Goal: Task Accomplishment & Management: Manage account settings

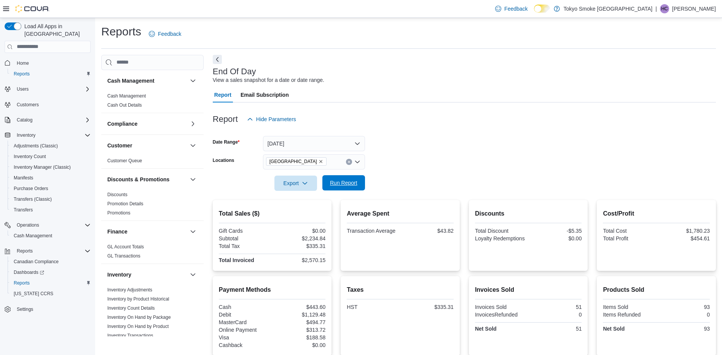
click at [350, 183] on span "Run Report" at bounding box center [343, 183] width 27 height 8
click at [341, 182] on span "Run Report" at bounding box center [343, 183] width 27 height 8
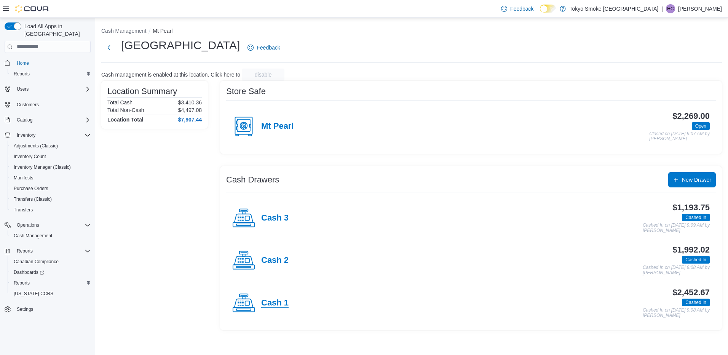
click at [284, 300] on h4 "Cash 1" at bounding box center [274, 303] width 27 height 10
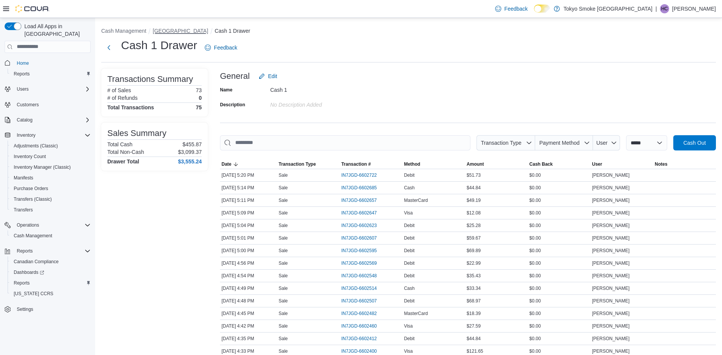
click at [194, 29] on button "[GEOGRAPHIC_DATA]" at bounding box center [181, 31] width 56 height 6
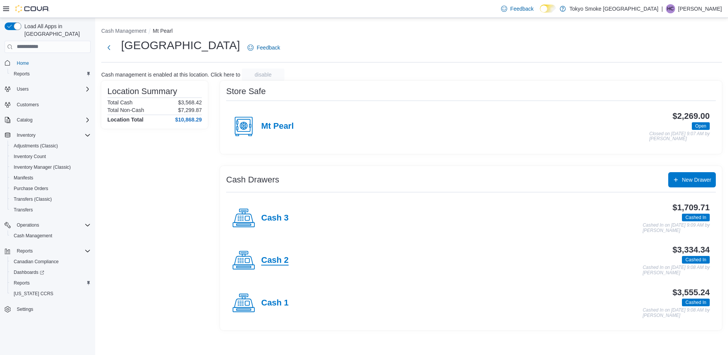
click at [280, 262] on h4 "Cash 2" at bounding box center [274, 260] width 27 height 10
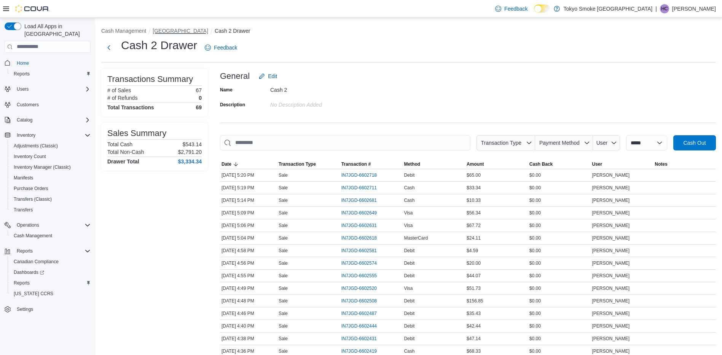
click at [183, 29] on button "[GEOGRAPHIC_DATA]" at bounding box center [181, 31] width 56 height 6
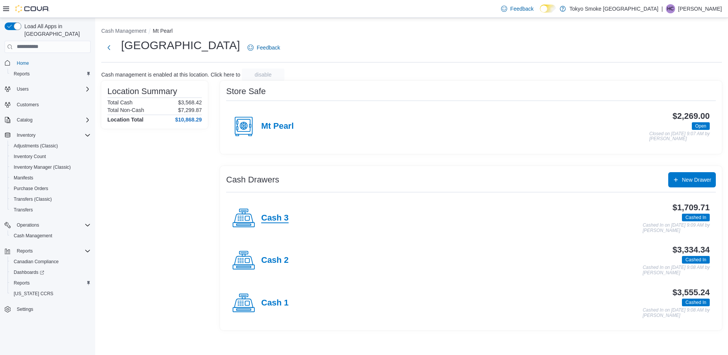
click at [271, 219] on h4 "Cash 3" at bounding box center [274, 218] width 27 height 10
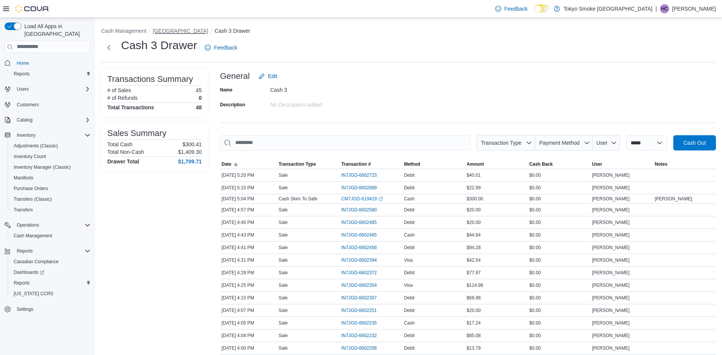
click at [192, 30] on button "[GEOGRAPHIC_DATA]" at bounding box center [181, 31] width 56 height 6
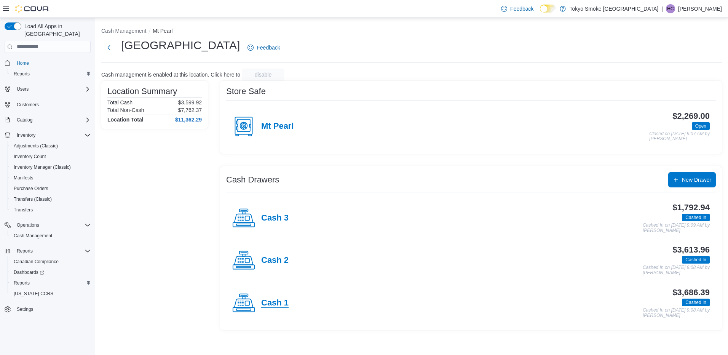
click at [273, 304] on h4 "Cash 1" at bounding box center [274, 303] width 27 height 10
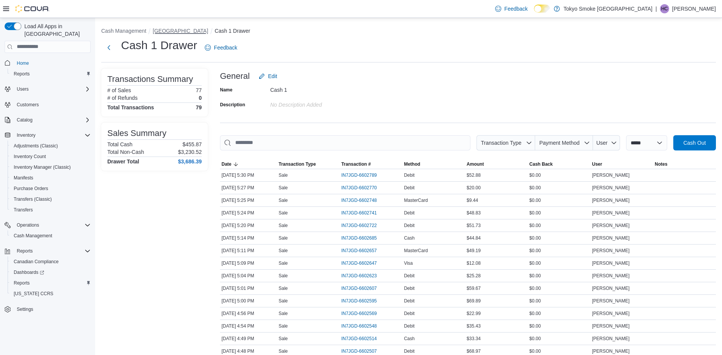
click at [196, 32] on button "[GEOGRAPHIC_DATA]" at bounding box center [181, 31] width 56 height 6
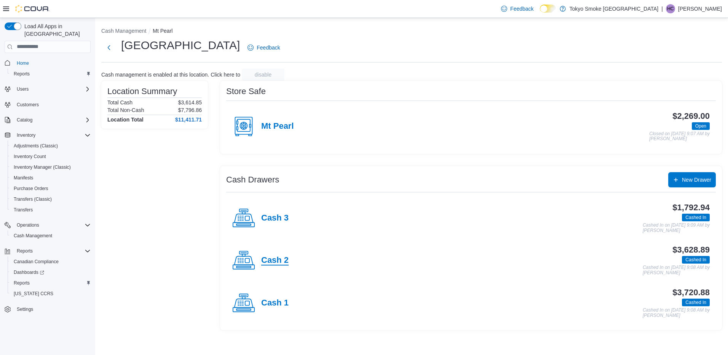
click at [269, 258] on h4 "Cash 2" at bounding box center [274, 260] width 27 height 10
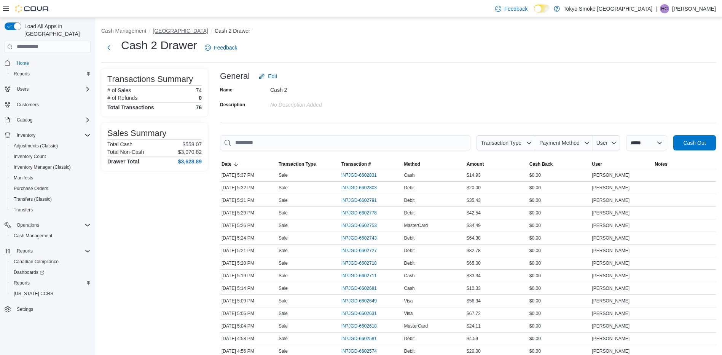
click at [203, 29] on button "[GEOGRAPHIC_DATA]" at bounding box center [181, 31] width 56 height 6
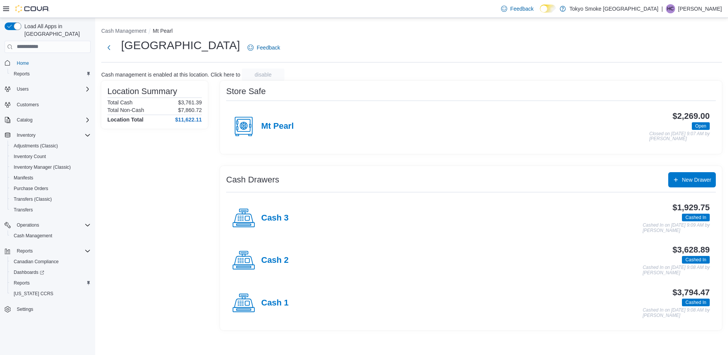
click at [275, 212] on div "Cash 3" at bounding box center [260, 218] width 56 height 23
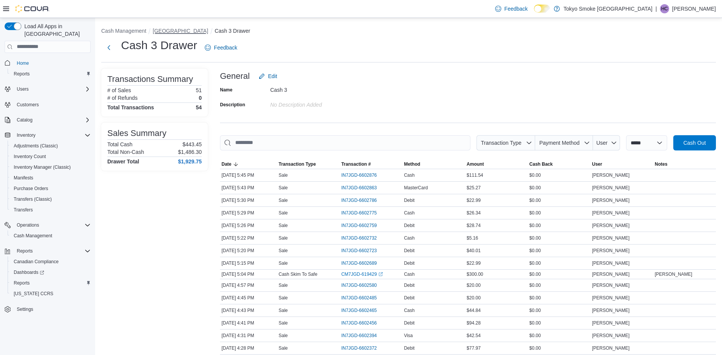
click at [175, 31] on button "[GEOGRAPHIC_DATA]" at bounding box center [181, 31] width 56 height 6
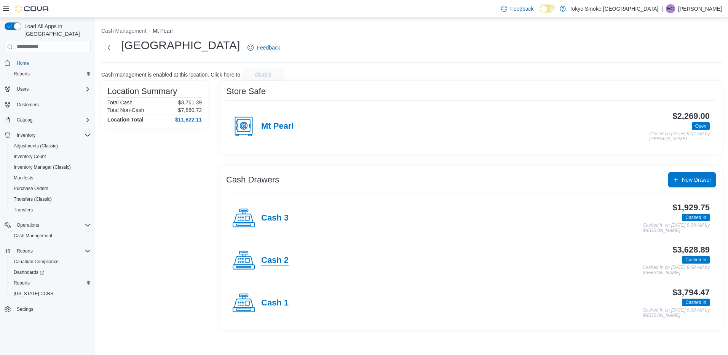
click at [274, 260] on h4 "Cash 2" at bounding box center [274, 260] width 27 height 10
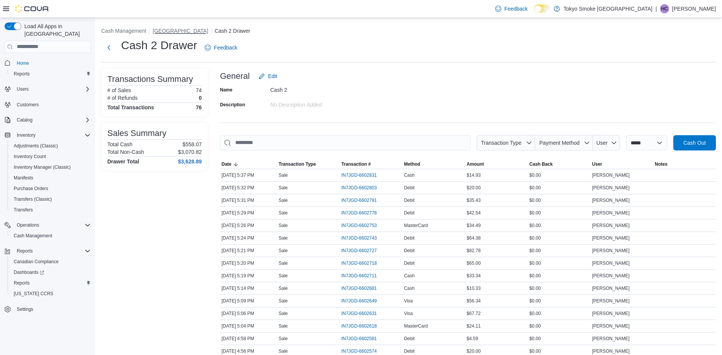
click at [198, 31] on button "[GEOGRAPHIC_DATA]" at bounding box center [181, 31] width 56 height 6
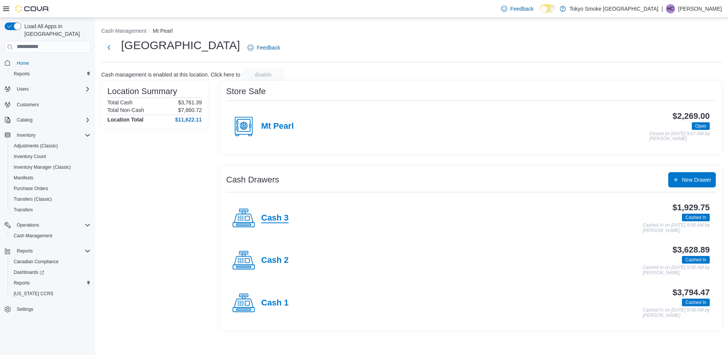
click at [285, 216] on h4 "Cash 3" at bounding box center [274, 218] width 27 height 10
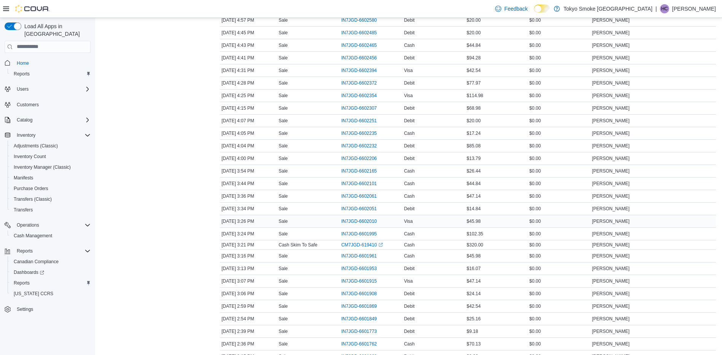
scroll to position [257, 0]
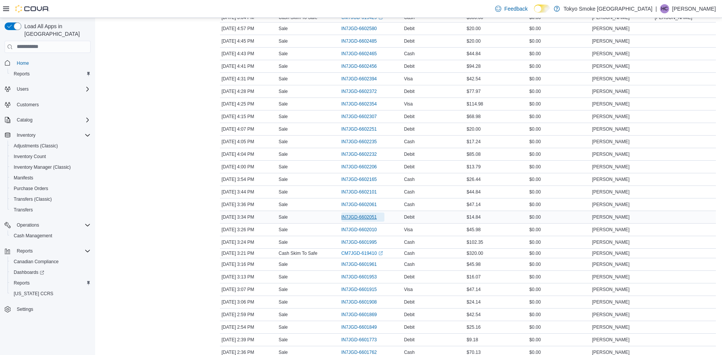
click at [371, 214] on span "IN7JGD-6602051" at bounding box center [358, 217] width 35 height 6
click at [365, 217] on span "IN7JGD-6602051" at bounding box center [358, 217] width 35 height 6
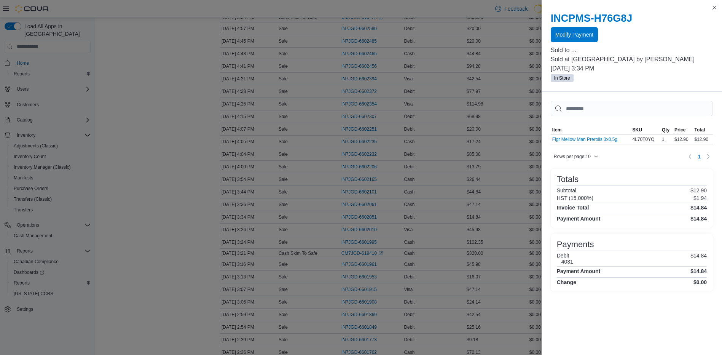
click at [581, 39] on span "Modify Payment" at bounding box center [574, 34] width 38 height 15
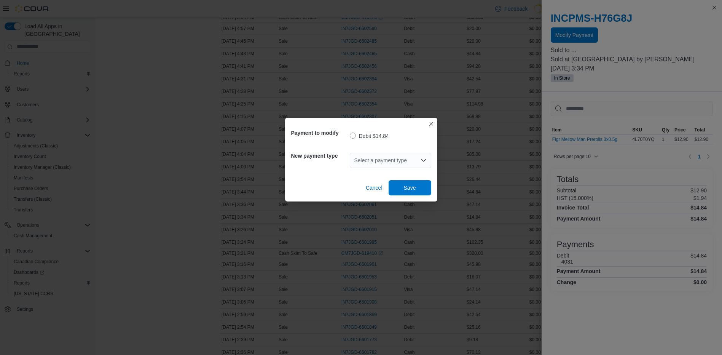
click at [373, 170] on div "Select a payment type" at bounding box center [390, 160] width 81 height 24
click at [375, 163] on div "Select a payment type" at bounding box center [390, 160] width 81 height 15
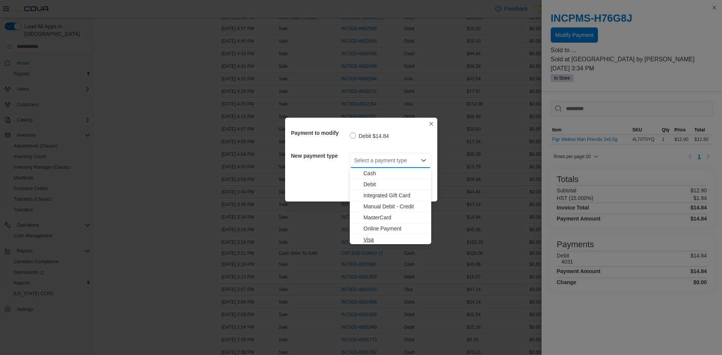
click at [362, 241] on span "Visa" at bounding box center [390, 240] width 72 height 8
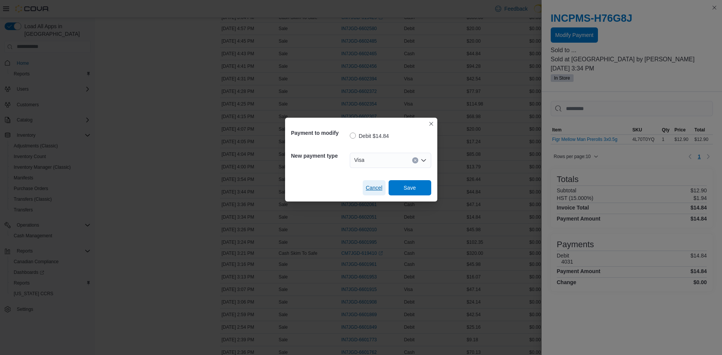
click at [385, 185] on button "Cancel" at bounding box center [374, 187] width 23 height 15
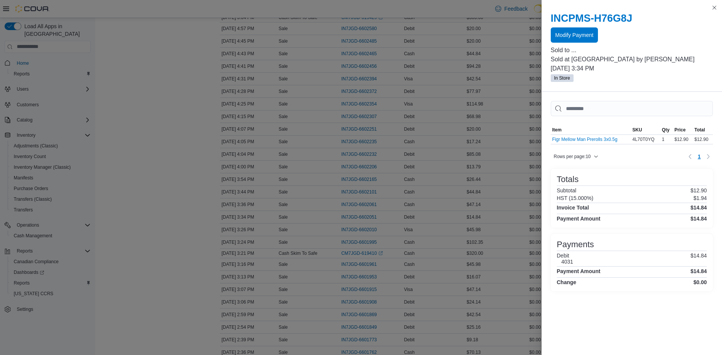
click at [568, 43] on div at bounding box center [632, 44] width 162 height 3
click at [569, 40] on span "Modify Payment" at bounding box center [574, 34] width 38 height 15
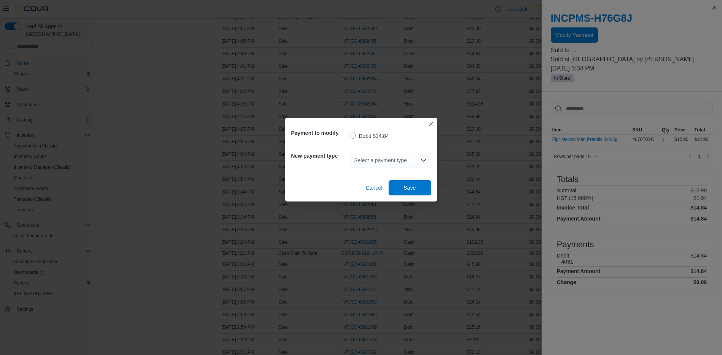
click at [402, 159] on div "Select a payment type" at bounding box center [390, 160] width 81 height 15
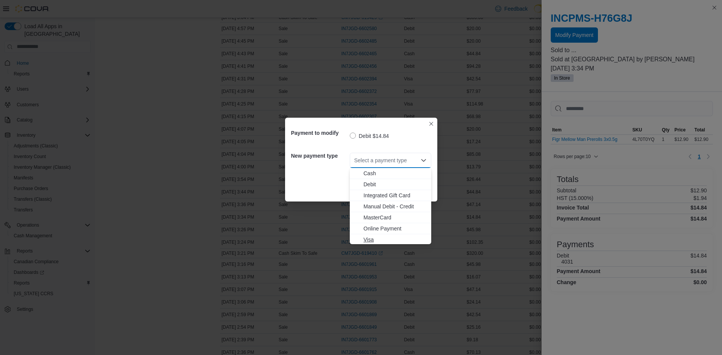
click at [376, 236] on span "Visa" at bounding box center [394, 240] width 63 height 8
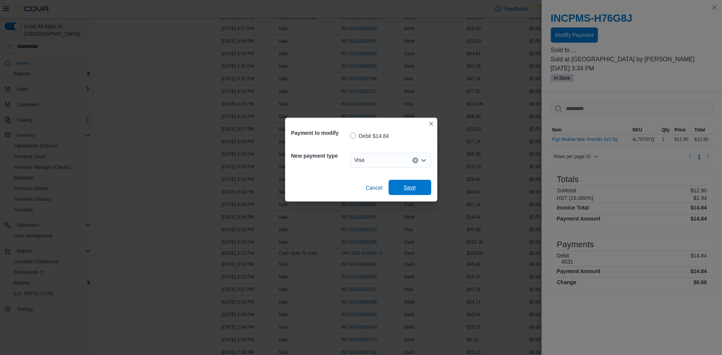
click at [408, 194] on span "Save" at bounding box center [409, 187] width 33 height 15
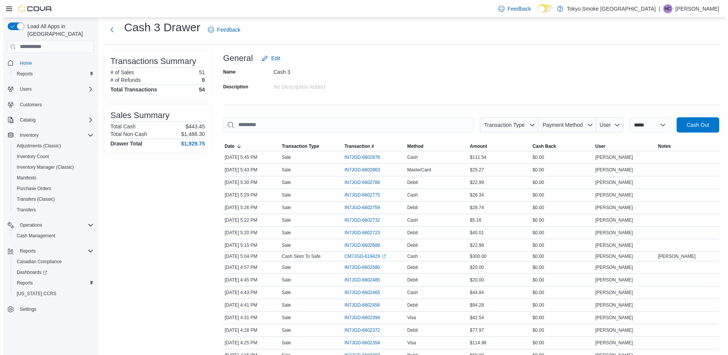
scroll to position [0, 0]
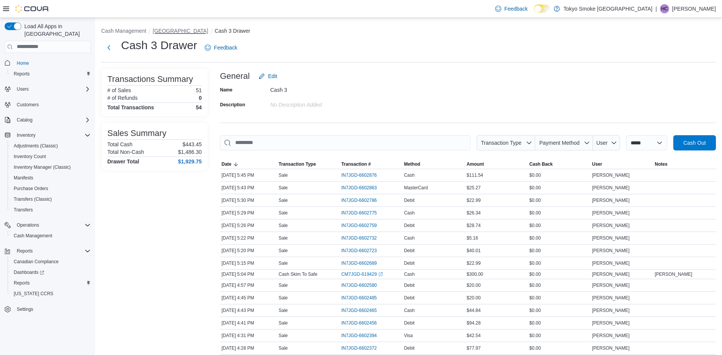
click at [176, 29] on button "[GEOGRAPHIC_DATA]" at bounding box center [181, 31] width 56 height 6
